Goal: Task Accomplishment & Management: Manage account settings

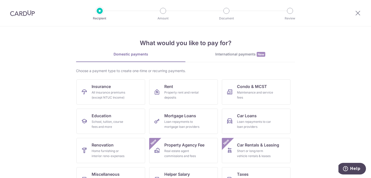
scroll to position [48, 0]
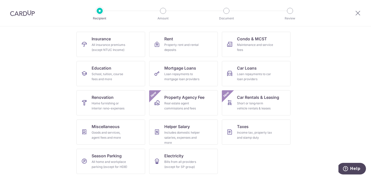
click at [356, 16] on div at bounding box center [357, 13] width 26 height 26
click at [357, 14] on icon at bounding box center [357, 13] width 6 height 6
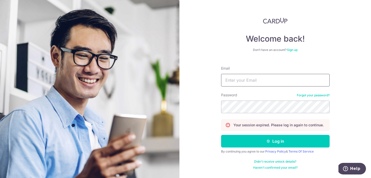
click at [256, 86] on input "Email" at bounding box center [275, 80] width 108 height 13
type input "[EMAIL_ADDRESS][DOMAIN_NAME]"
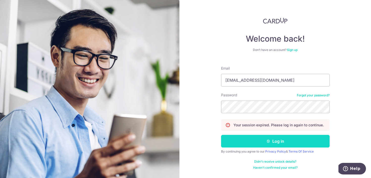
click at [275, 138] on button "Log in" at bounding box center [275, 141] width 108 height 13
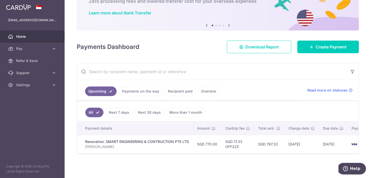
scroll to position [0, 101]
